Goal: Task Accomplishment & Management: Manage account settings

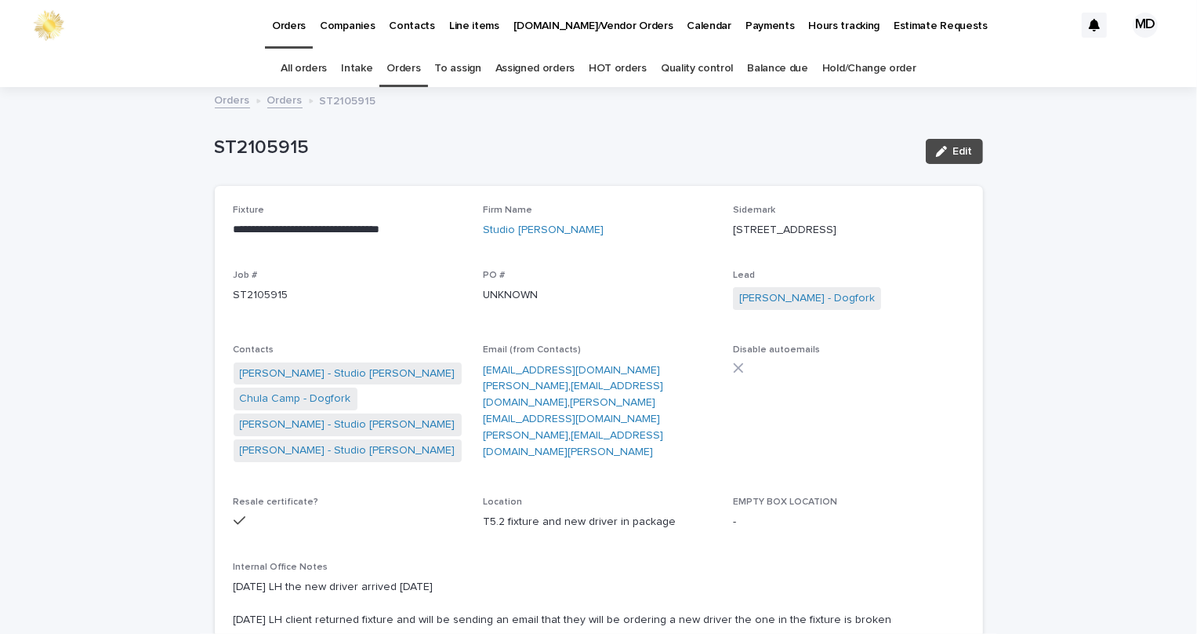
click at [682, 126] on div "ST2105915 Edit" at bounding box center [599, 151] width 768 height 63
click at [390, 62] on link "Orders" at bounding box center [404, 68] width 34 height 37
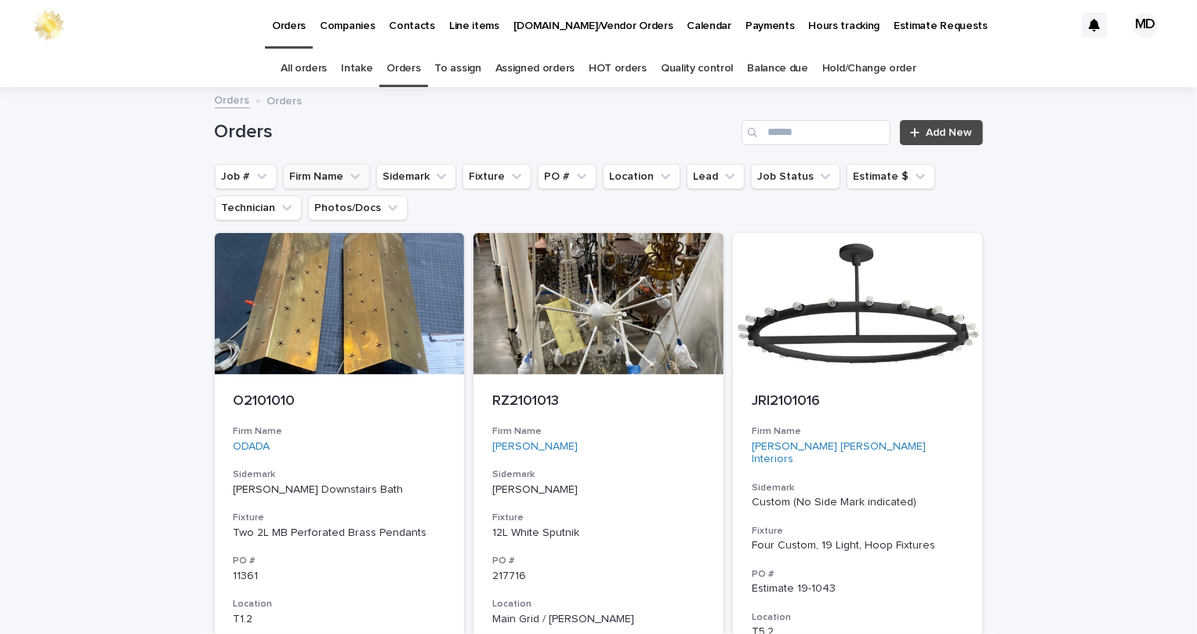
click at [321, 176] on button "Firm Name" at bounding box center [326, 176] width 87 height 25
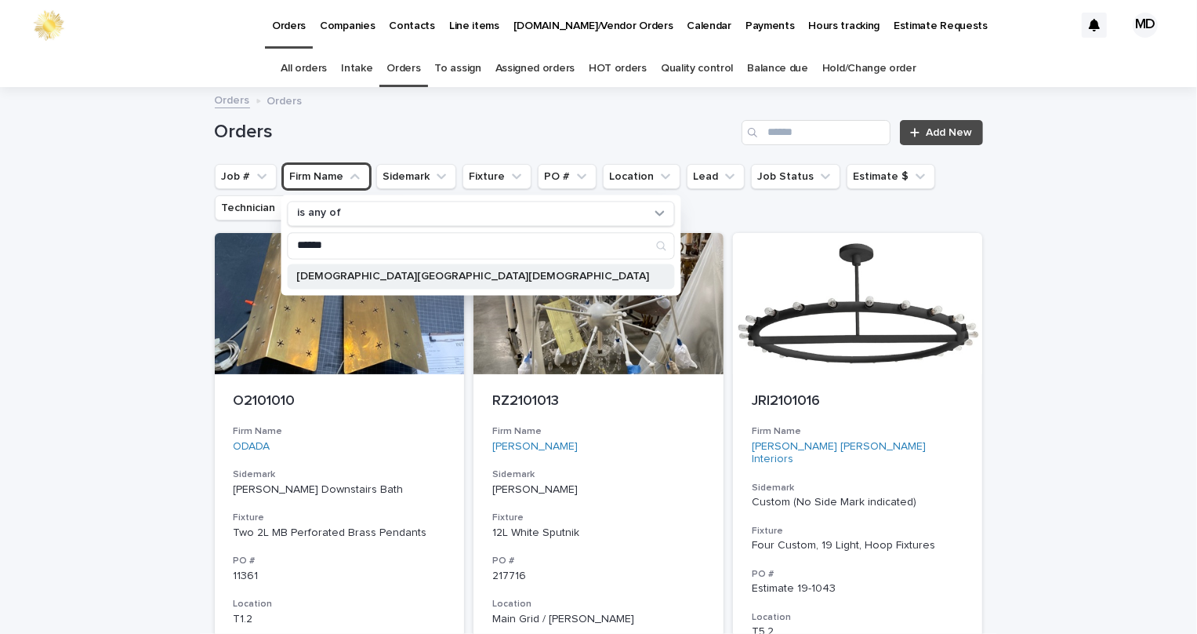
type input "******"
click at [370, 270] on p "[DEMOGRAPHIC_DATA][GEOGRAPHIC_DATA][DEMOGRAPHIC_DATA]" at bounding box center [472, 275] width 353 height 11
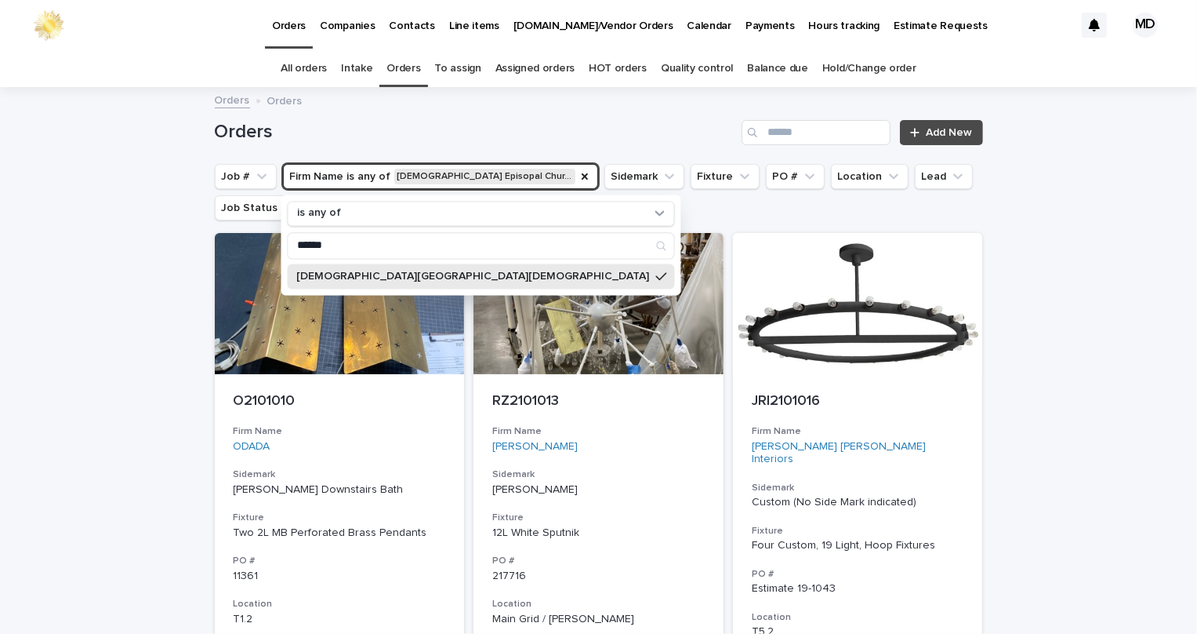
click at [550, 110] on div "Orders Orders" at bounding box center [599, 101] width 784 height 22
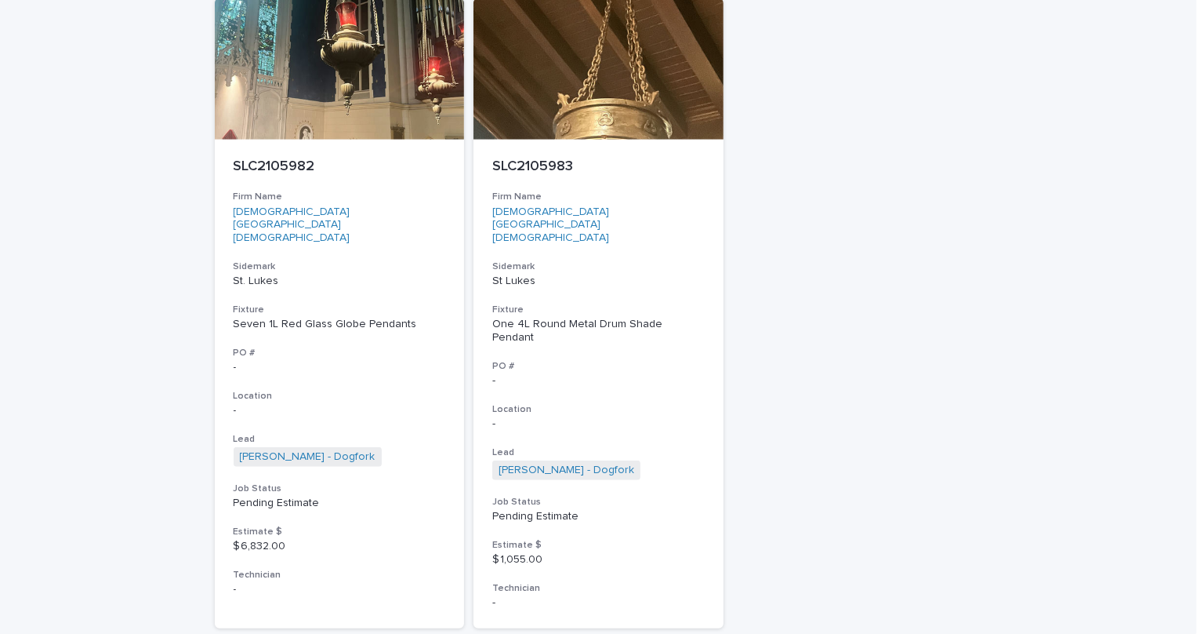
scroll to position [588, 0]
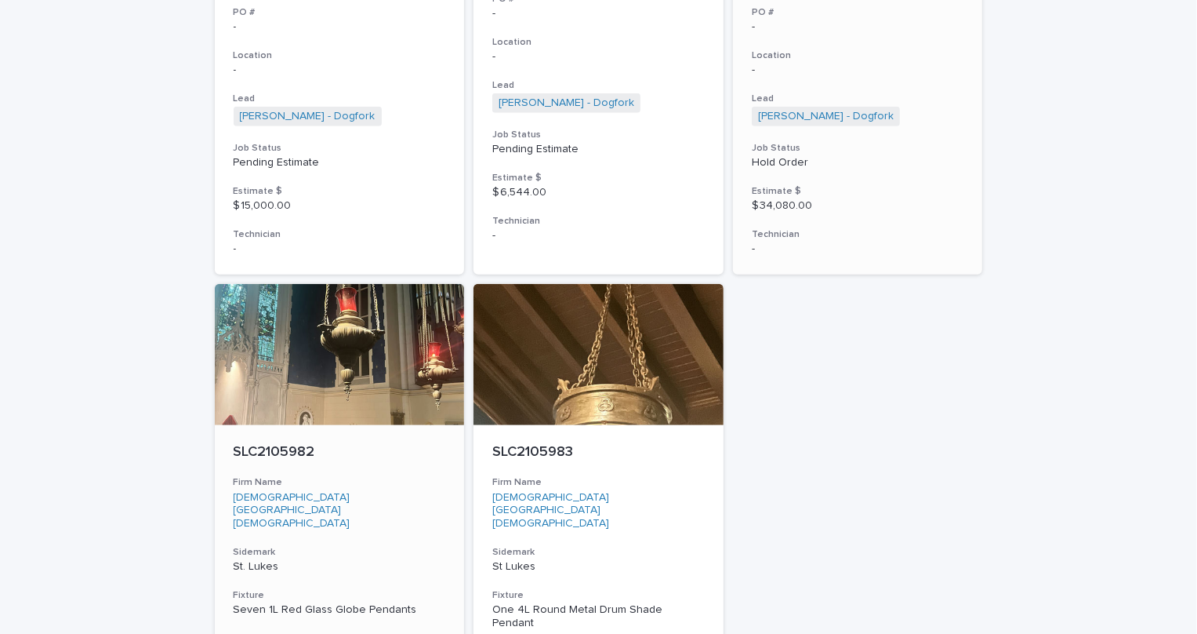
click at [396, 308] on div at bounding box center [340, 354] width 250 height 141
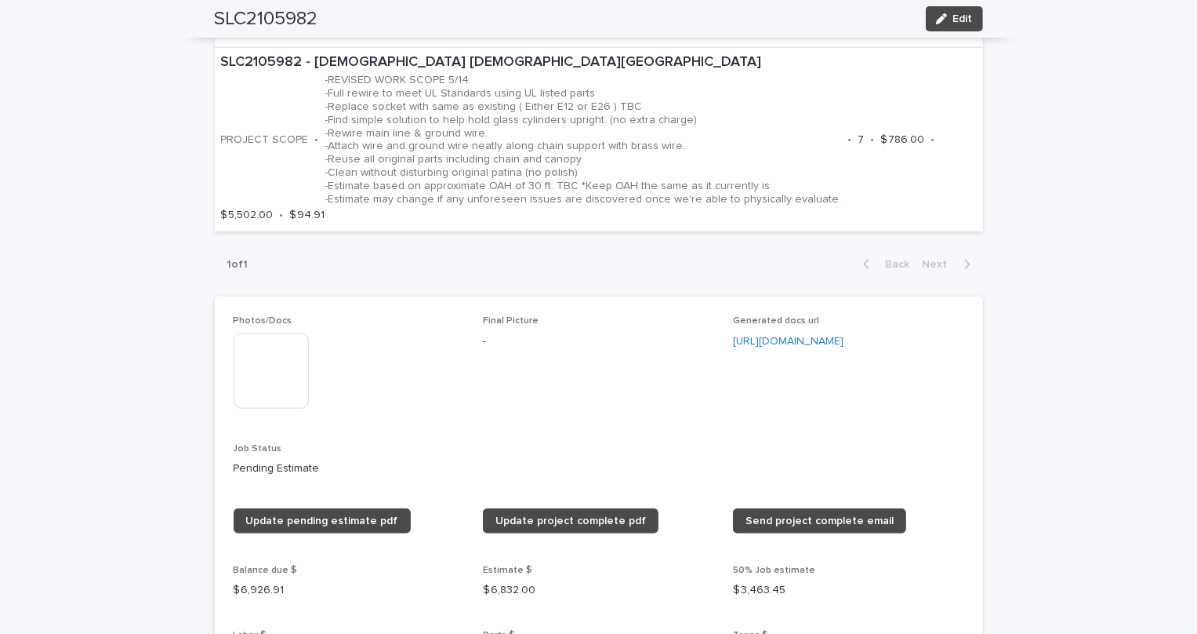
scroll to position [1069, 0]
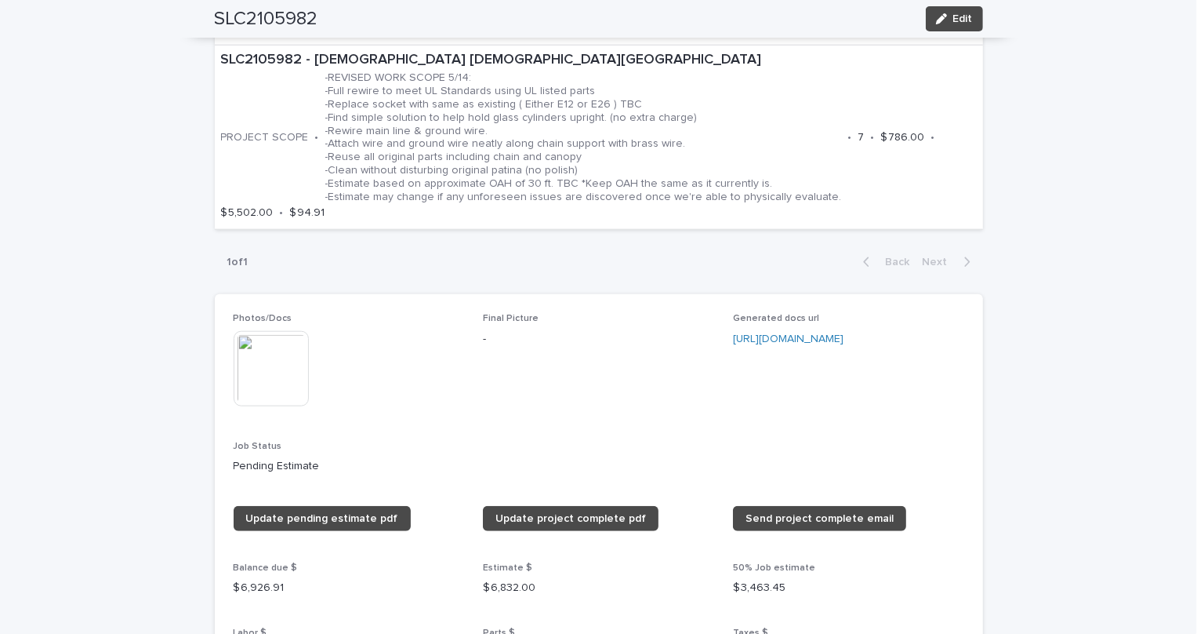
click at [280, 360] on img at bounding box center [271, 368] width 75 height 75
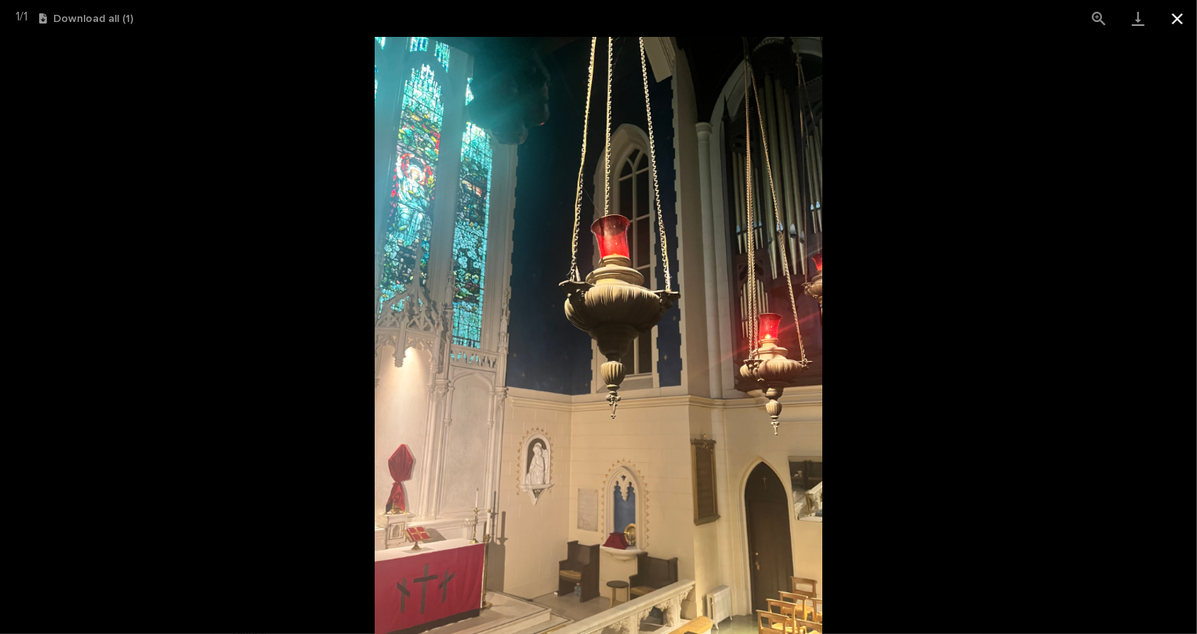
click at [1178, 22] on button "Close gallery" at bounding box center [1177, 18] width 39 height 37
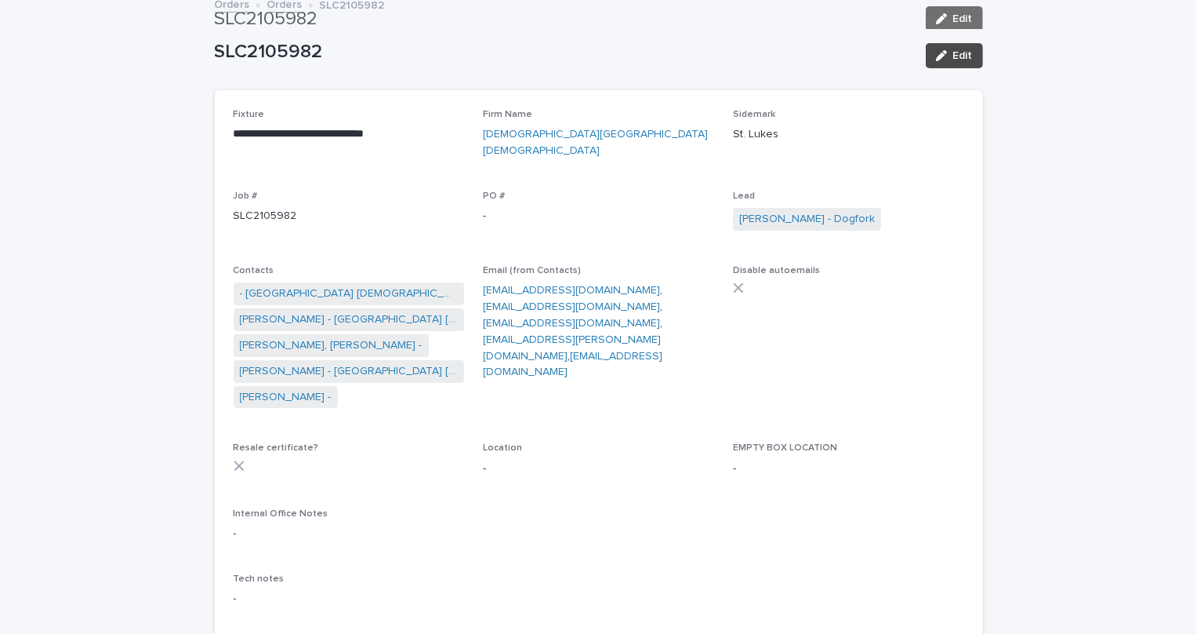
scroll to position [0, 0]
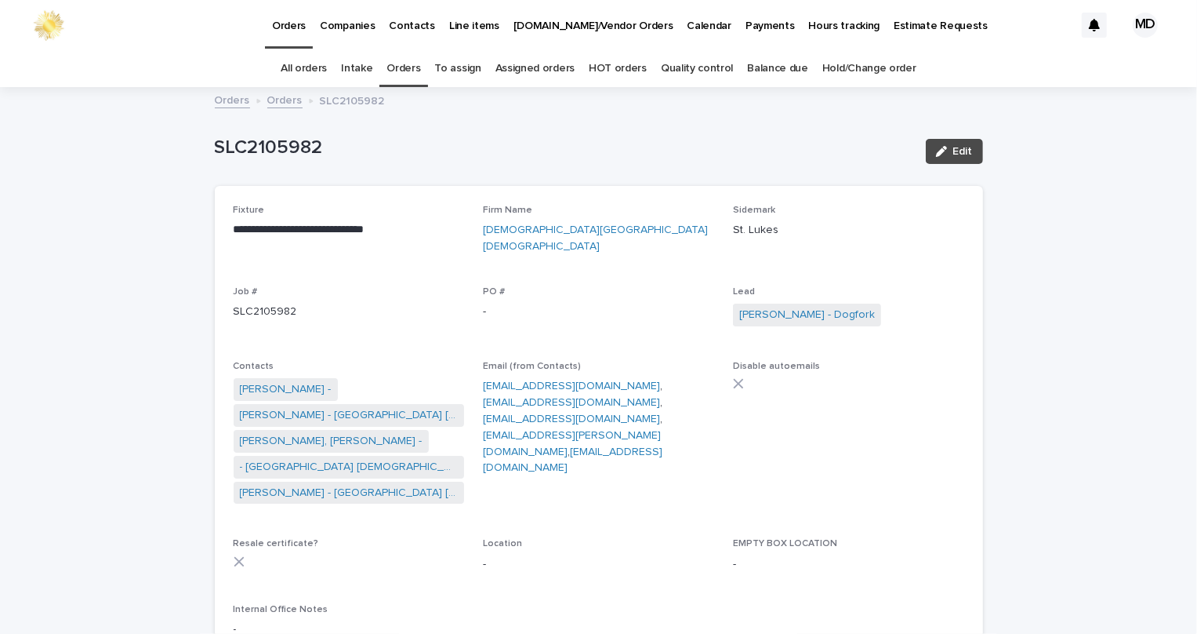
click at [413, 73] on link "Orders" at bounding box center [404, 68] width 34 height 37
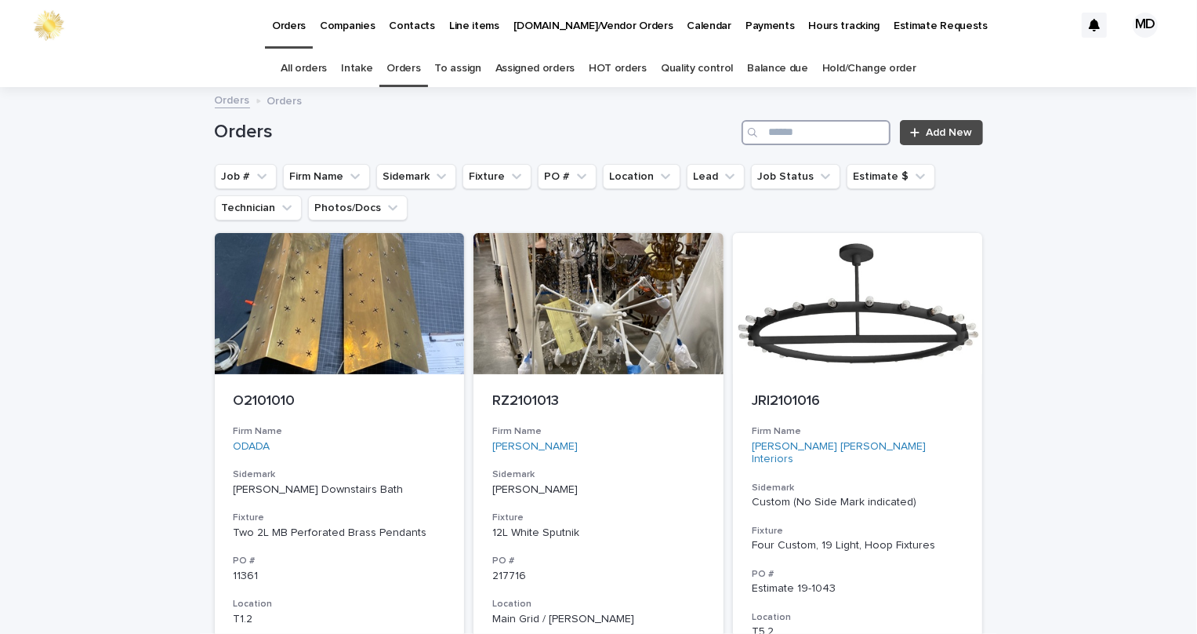
click at [770, 126] on input "Search" at bounding box center [816, 132] width 149 height 25
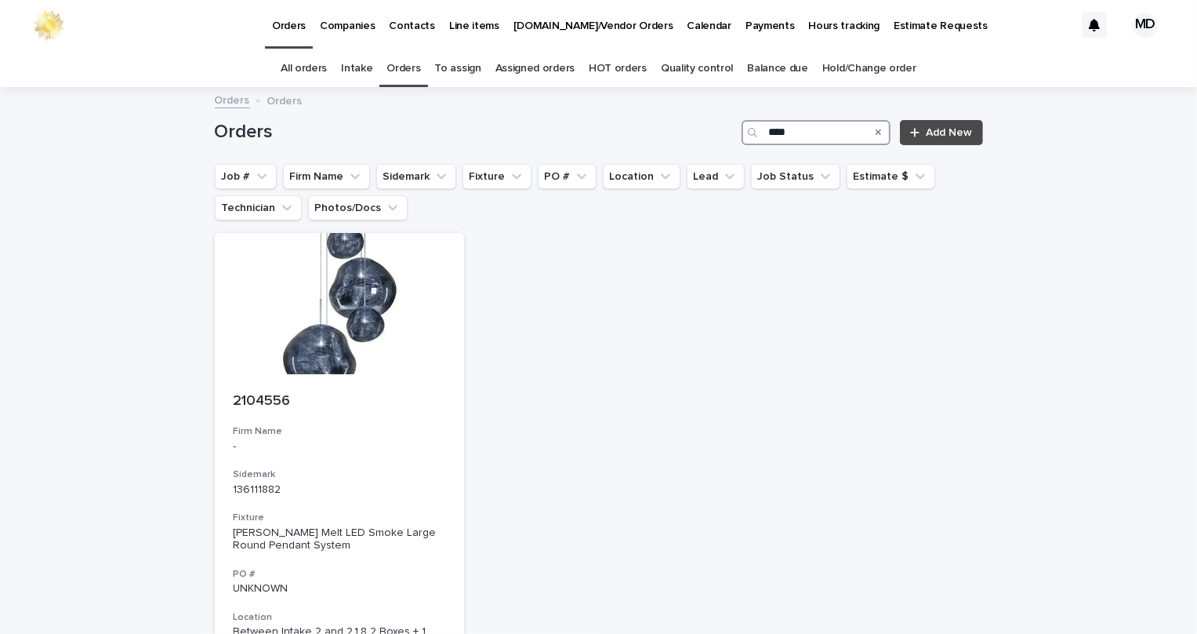
click at [783, 129] on input "****" at bounding box center [816, 132] width 149 height 25
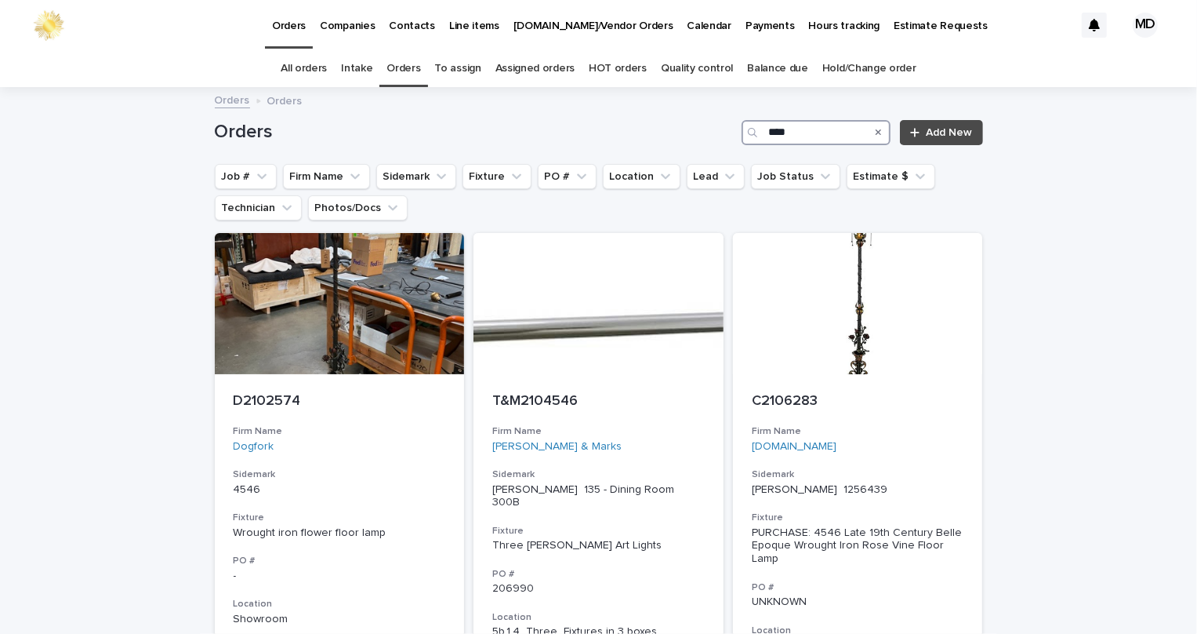
type input "****"
